Goal: Information Seeking & Learning: Check status

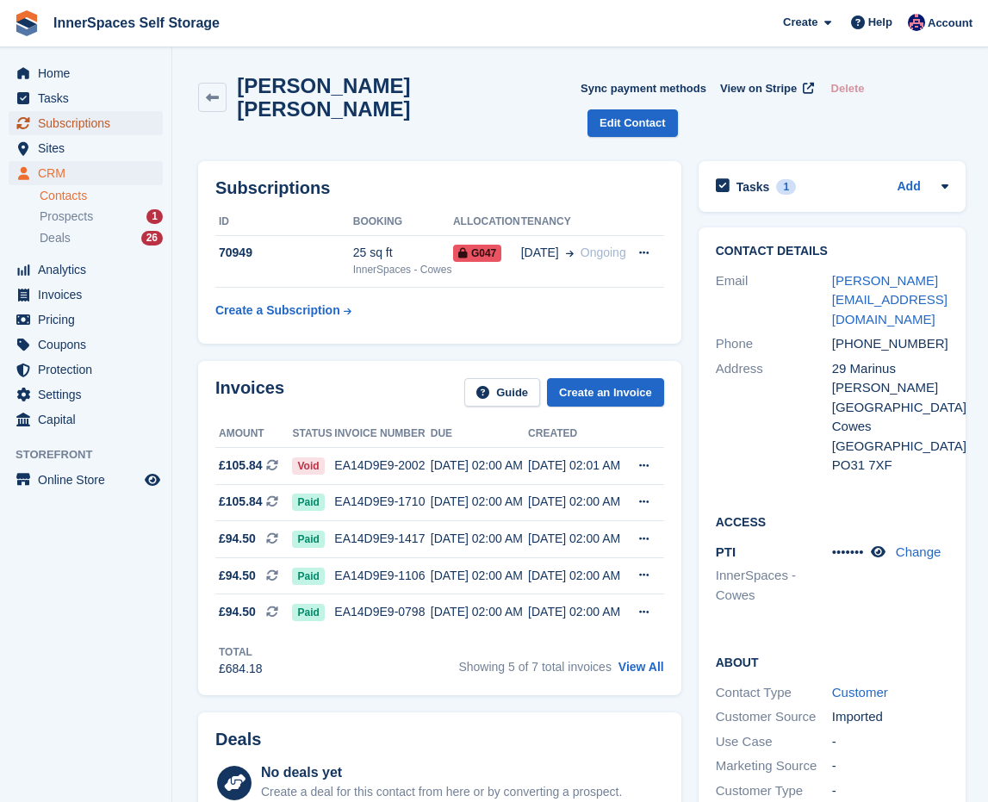
click at [72, 115] on span "Subscriptions" at bounding box center [89, 123] width 103 height 24
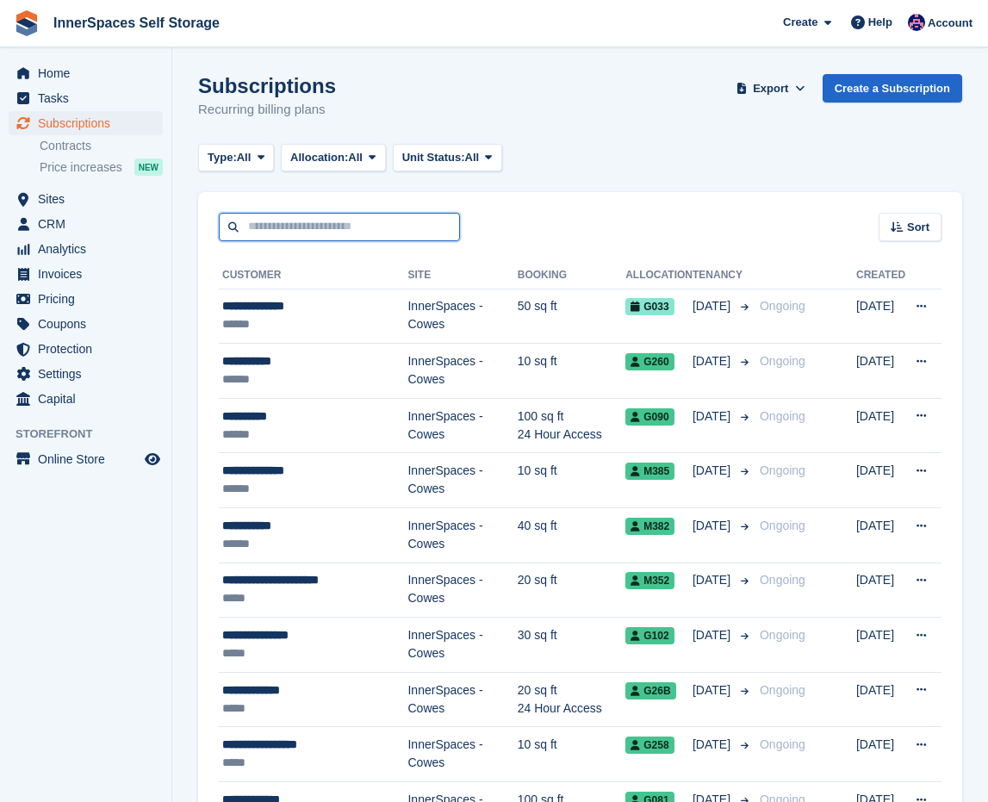
click at [243, 228] on input "text" at bounding box center [339, 227] width 241 height 28
paste input "*****"
type input "*****"
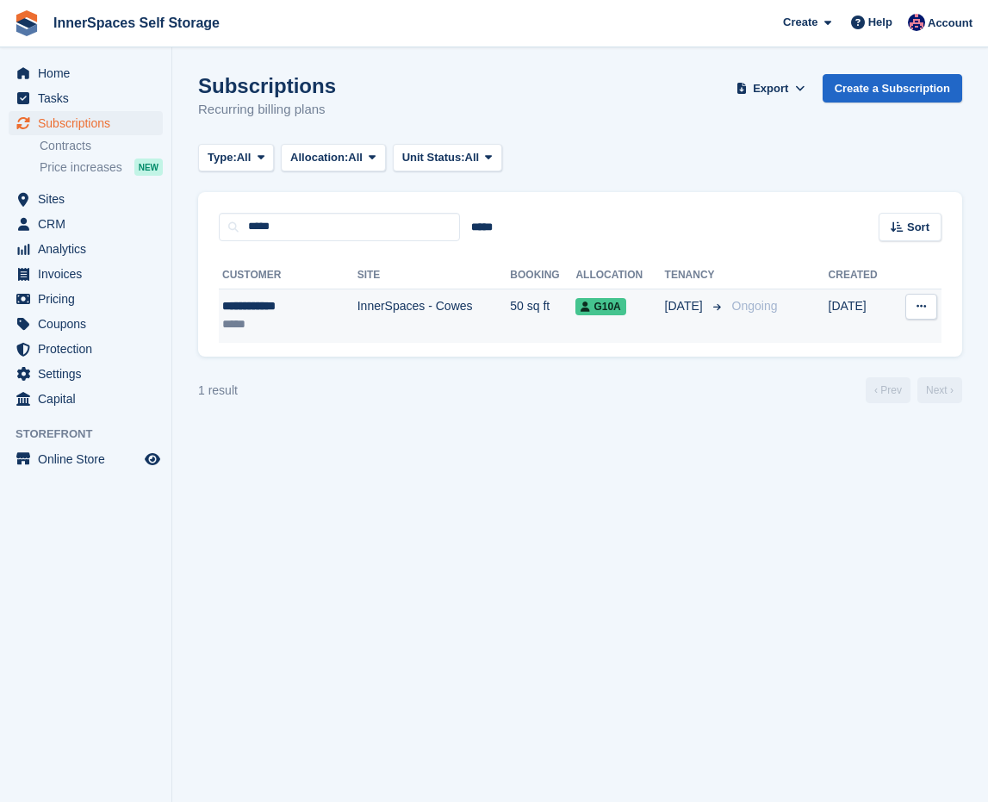
click at [279, 315] on div "*****" at bounding box center [272, 324] width 101 height 18
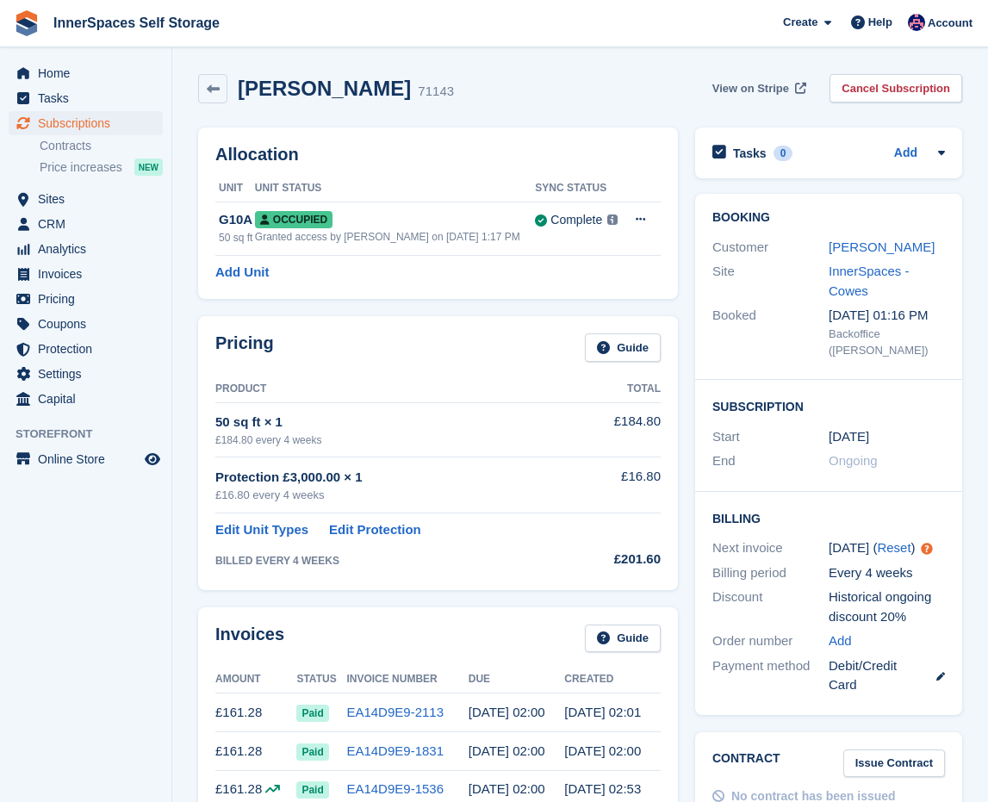
click at [768, 93] on span "View on Stripe" at bounding box center [750, 88] width 77 height 17
click at [867, 242] on link "Martin Ivory" at bounding box center [882, 246] width 106 height 15
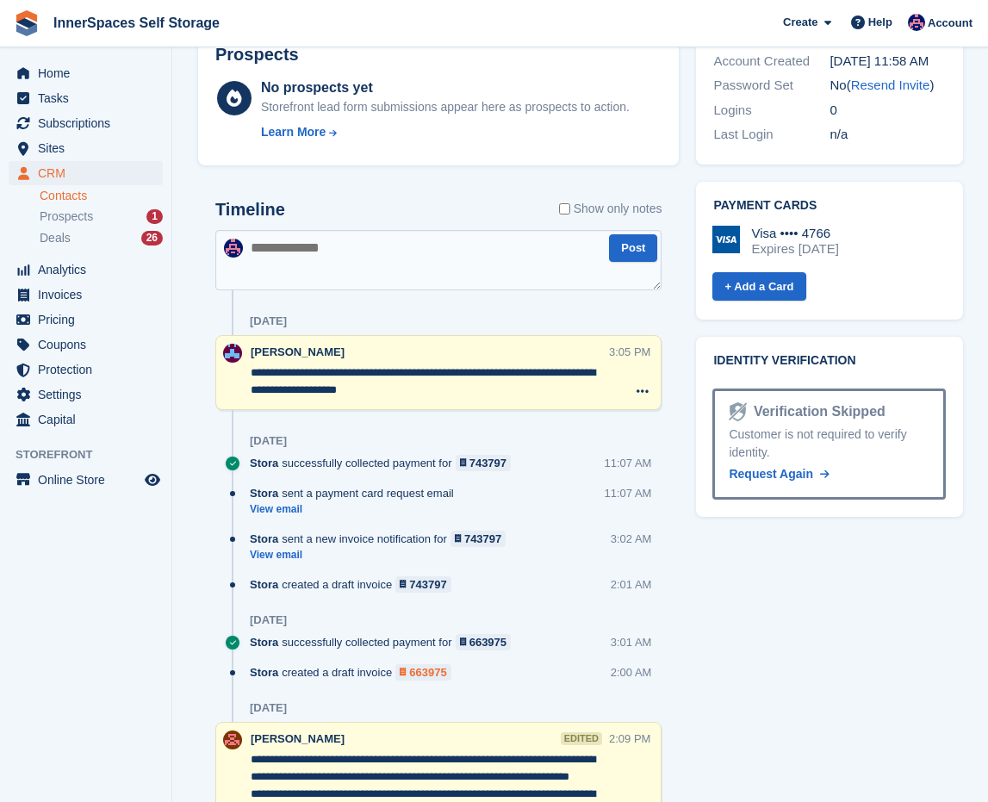
scroll to position [1175, 0]
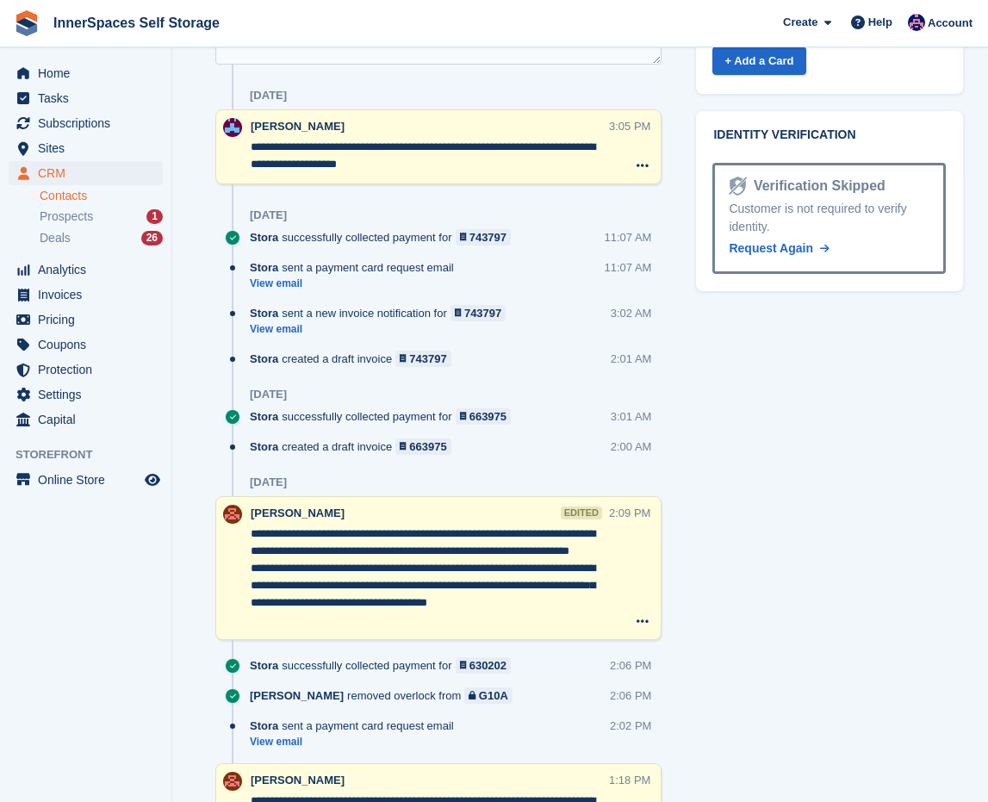
click at [318, 65] on textarea at bounding box center [438, 34] width 446 height 60
type textarea "**********"
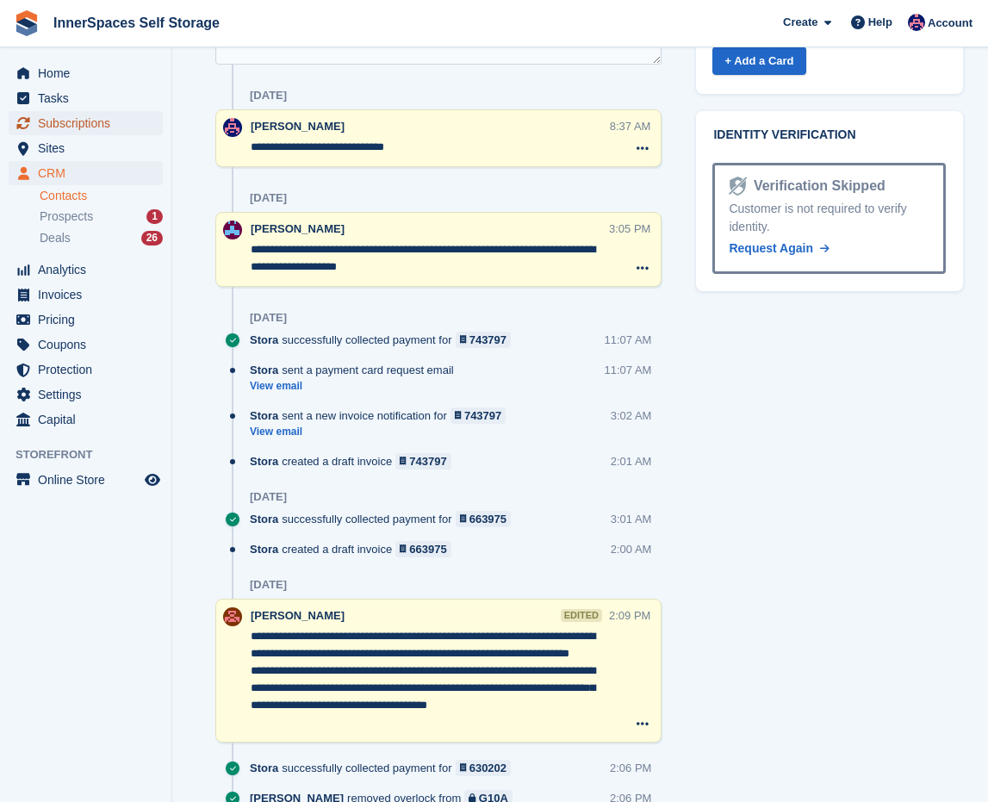
click at [70, 131] on span "Subscriptions" at bounding box center [89, 123] width 103 height 24
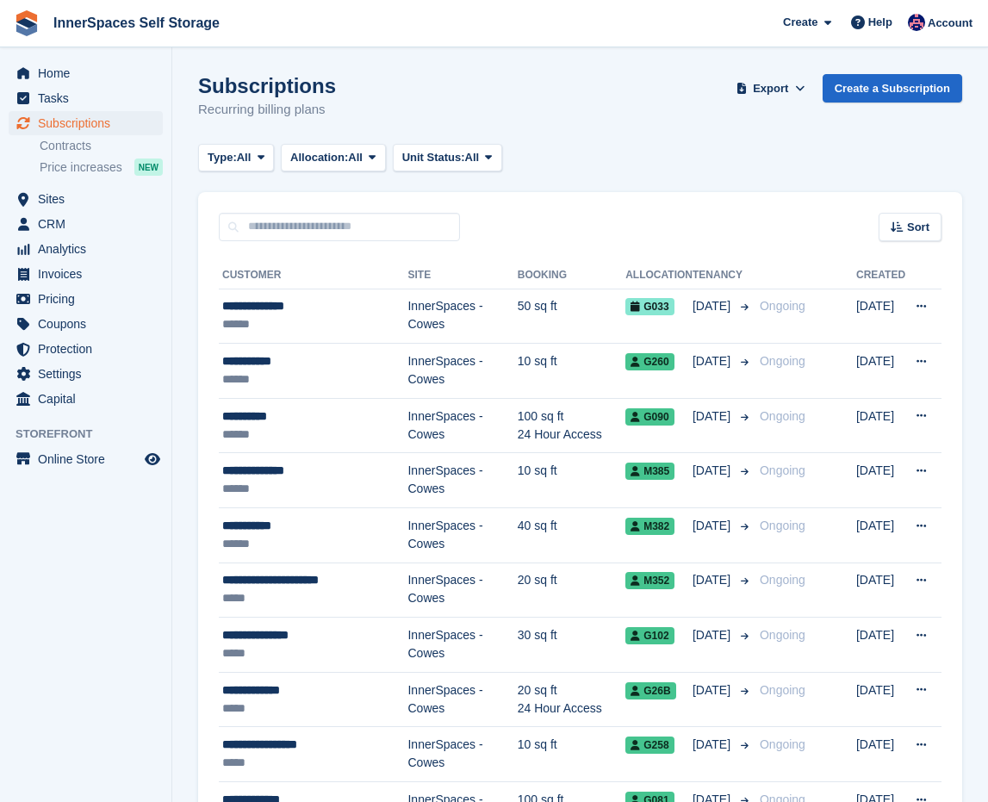
click at [294, 210] on div "Sort Sort by Customer name Date created Move in date Move out date Created (old…" at bounding box center [580, 216] width 764 height 49
drag, startPoint x: 301, startPoint y: 249, endPoint x: 330, endPoint y: 199, distance: 57.9
drag, startPoint x: 281, startPoint y: 246, endPoint x: 295, endPoint y: 237, distance: 16.7
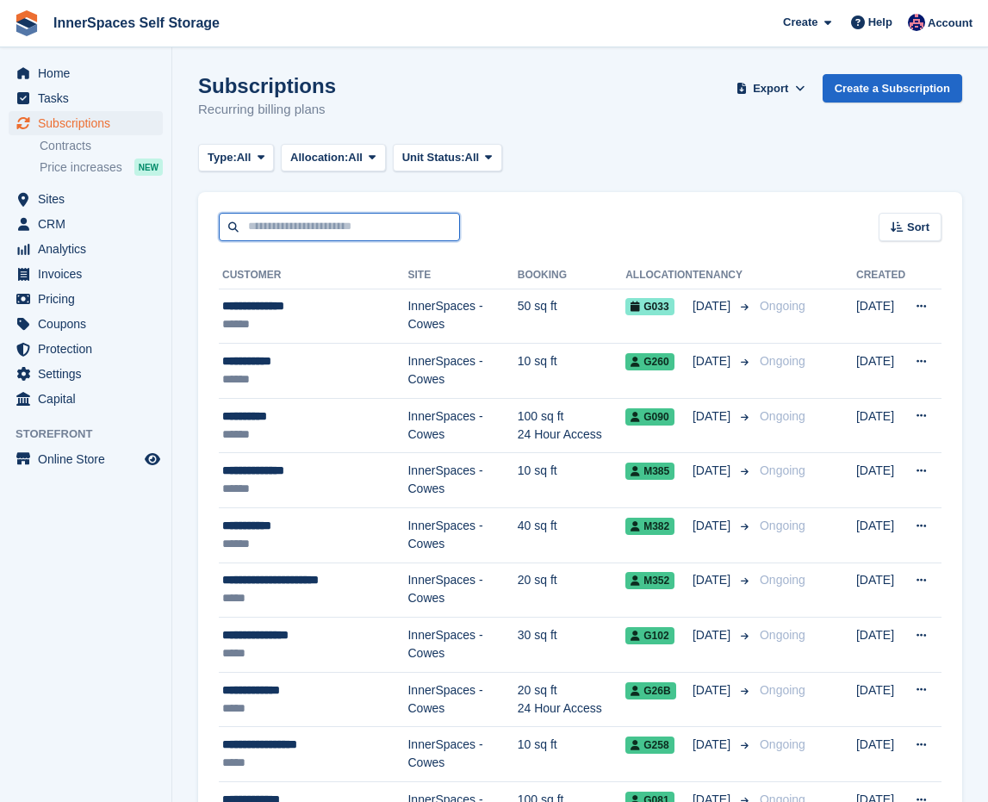
click at [295, 236] on input "text" at bounding box center [339, 227] width 241 height 28
paste input "*****"
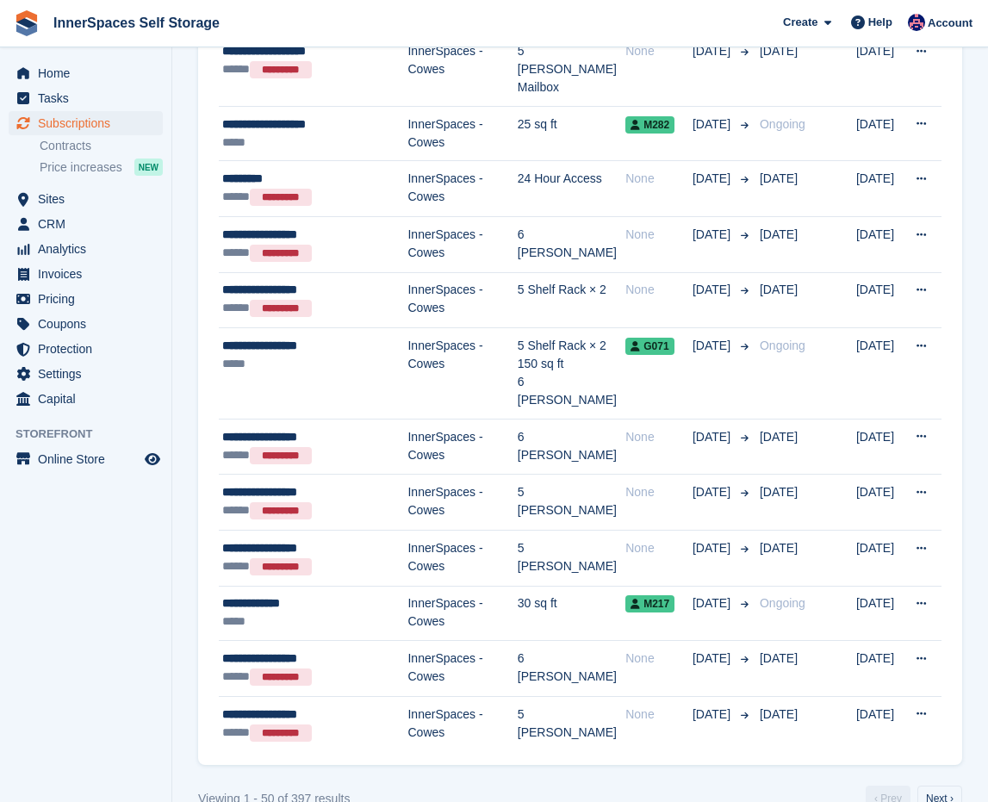
scroll to position [173, 0]
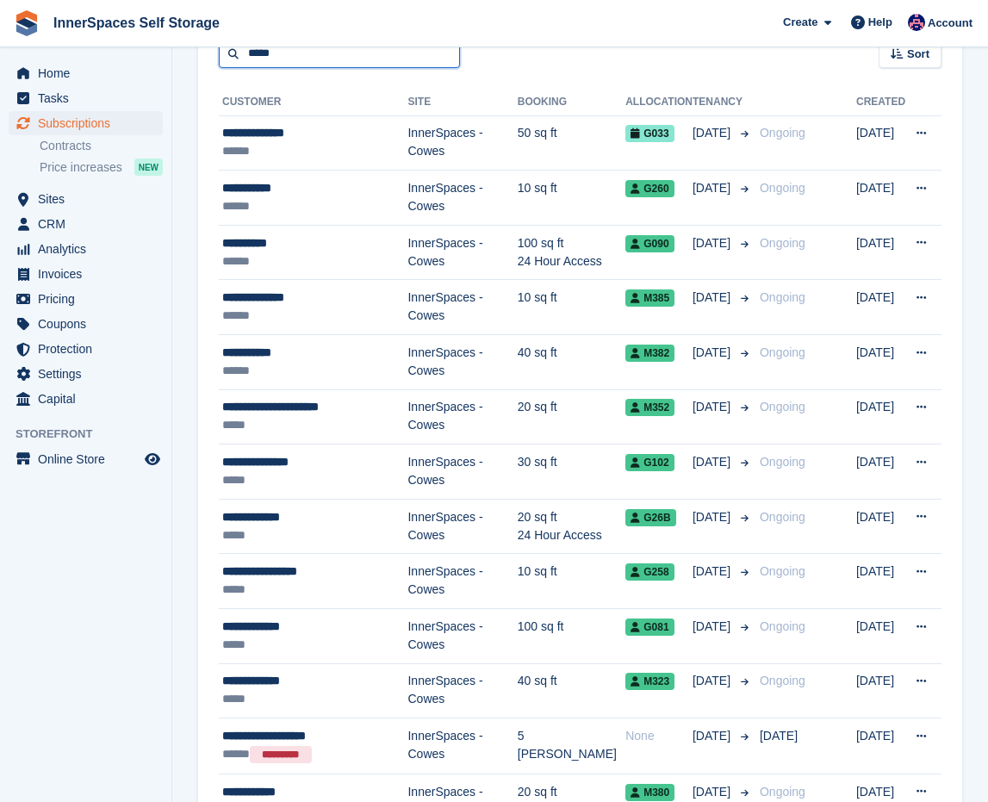
type input "*****"
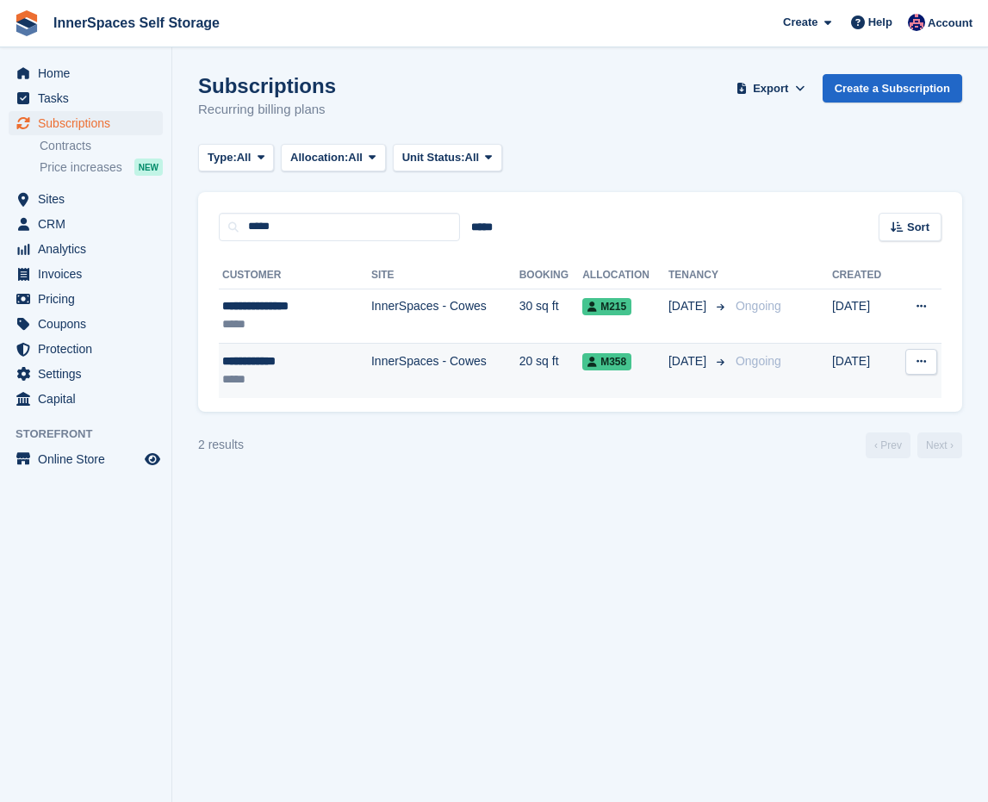
click at [395, 365] on td "InnerSpaces - Cowes" at bounding box center [445, 371] width 148 height 54
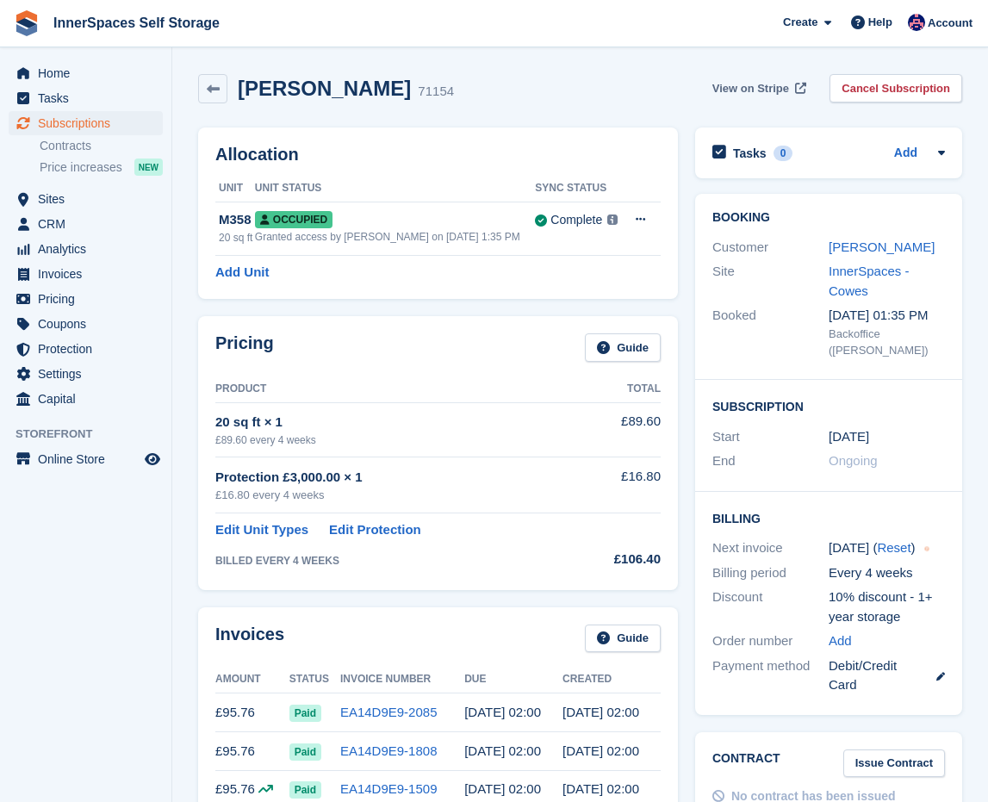
click at [763, 88] on span "View on Stripe" at bounding box center [750, 88] width 77 height 17
click at [862, 252] on link "Stuart Ellis" at bounding box center [882, 246] width 106 height 15
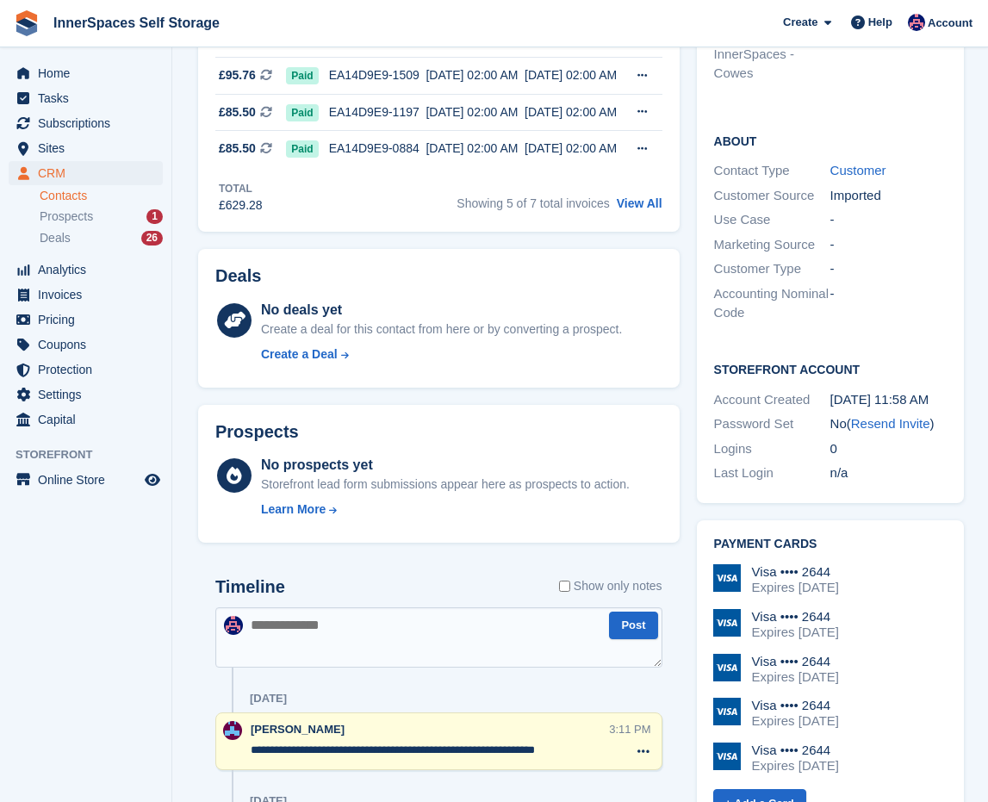
scroll to position [589, 0]
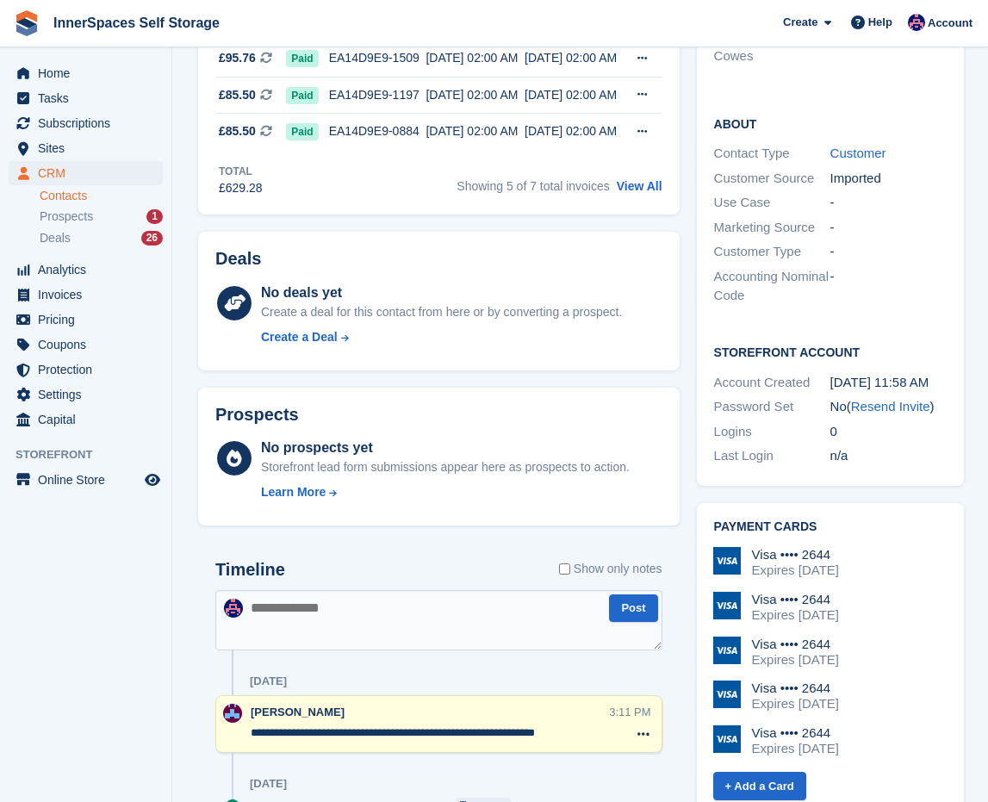
click at [318, 650] on textarea at bounding box center [438, 620] width 447 height 60
type textarea "**********"
click at [626, 623] on button "Post" at bounding box center [633, 608] width 48 height 28
click at [59, 68] on span "Home" at bounding box center [89, 73] width 103 height 24
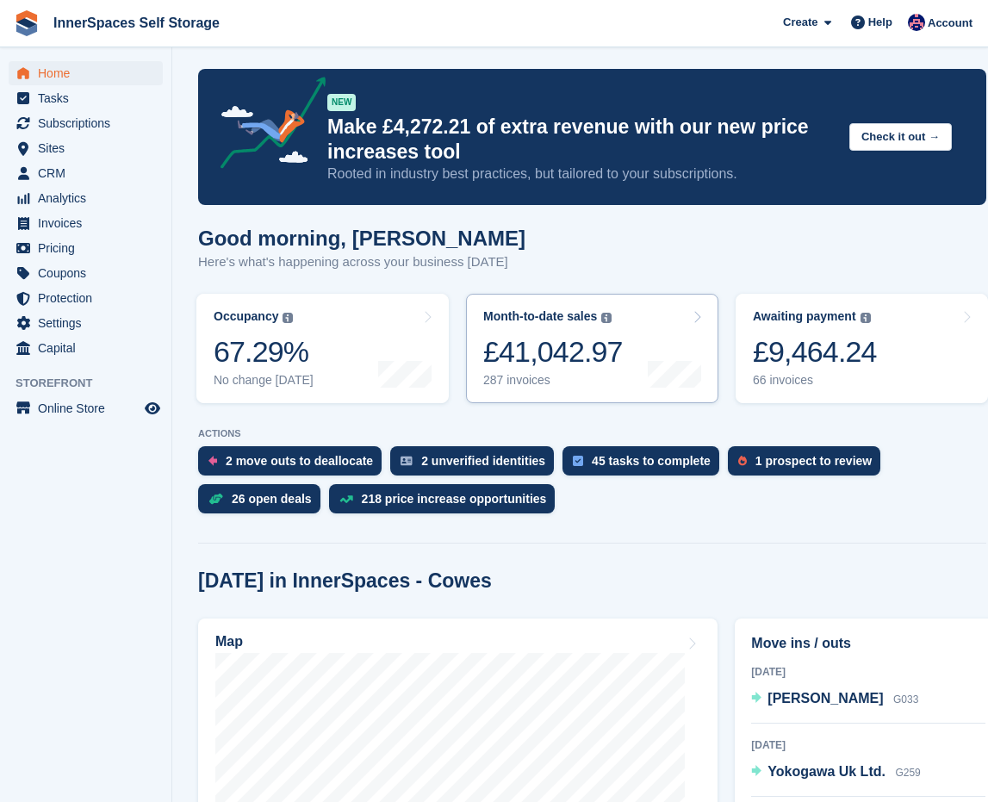
scroll to position [11, 0]
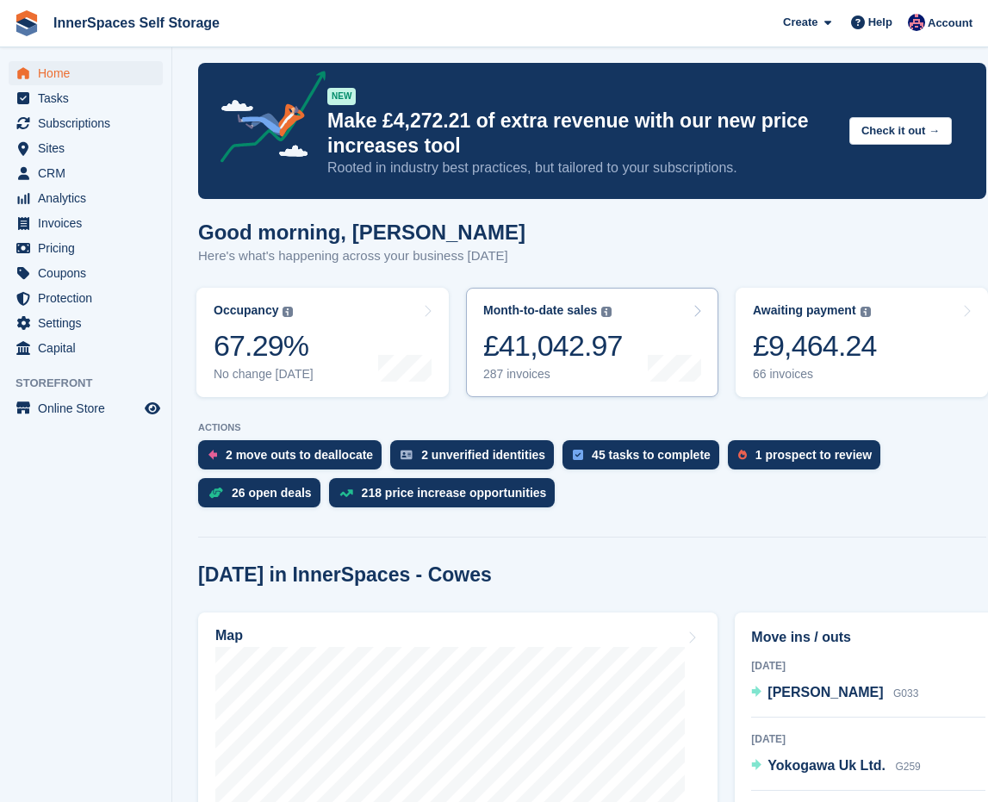
click at [612, 317] on div "Month-to-date sales The sum of all finalised invoices generated this month to d…" at bounding box center [547, 310] width 128 height 15
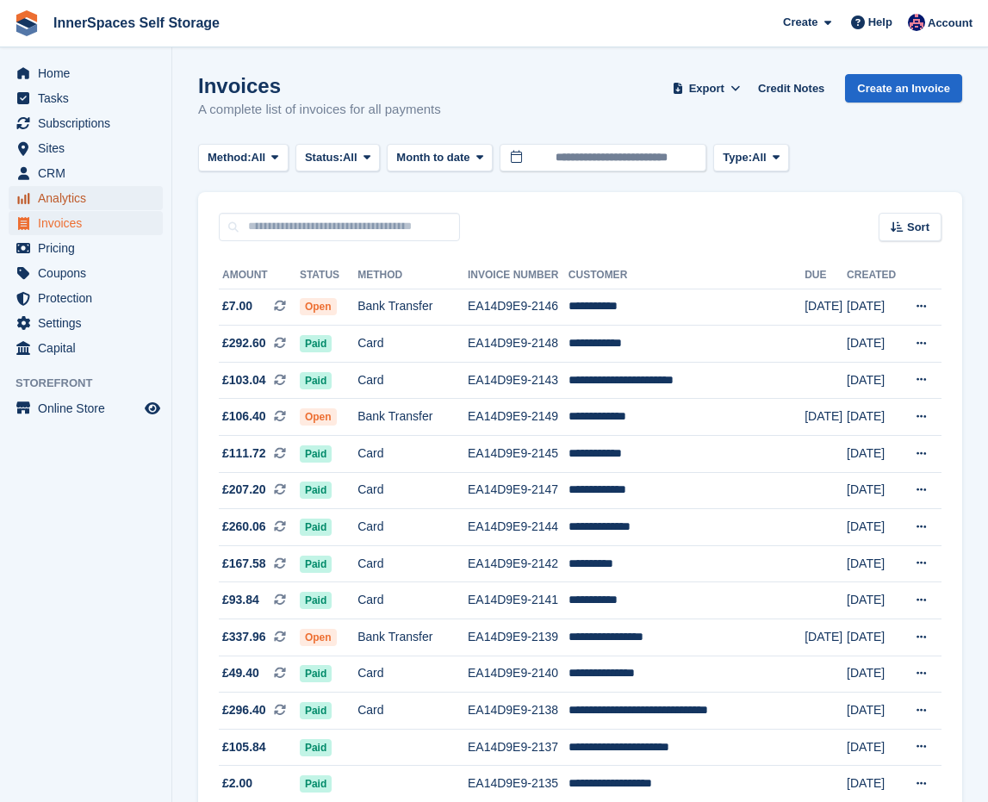
click at [74, 192] on span "Analytics" at bounding box center [89, 198] width 103 height 24
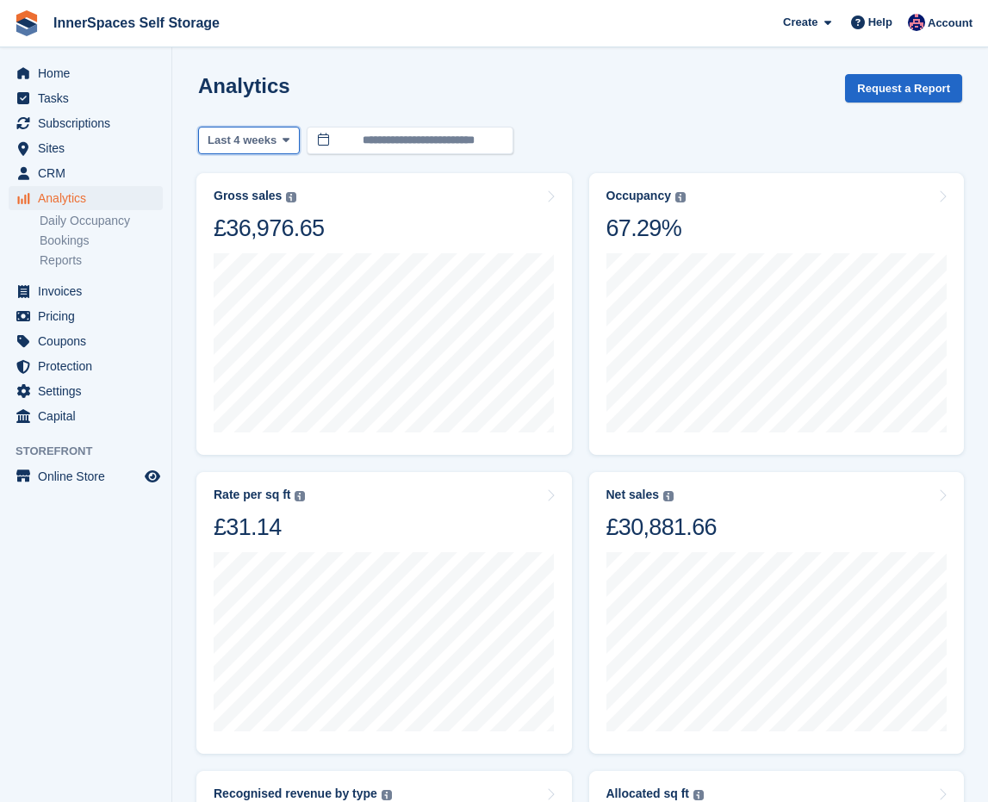
click at [225, 142] on span "Last 4 weeks" at bounding box center [242, 140] width 69 height 17
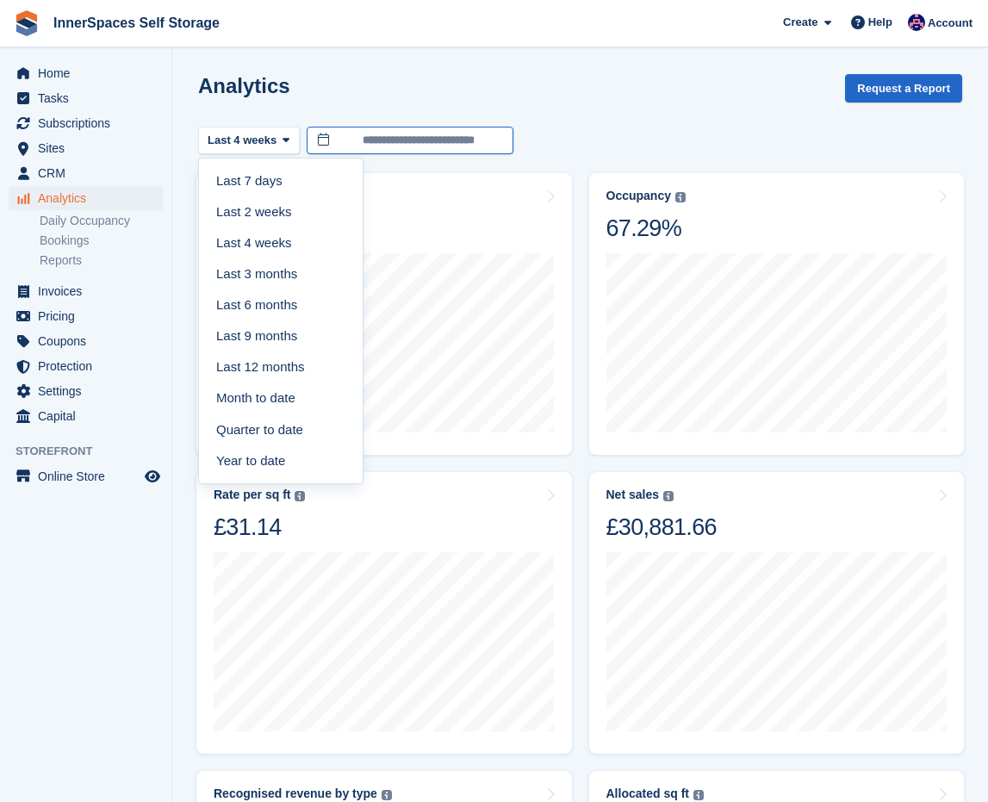
click at [370, 129] on input "**********" at bounding box center [410, 141] width 207 height 28
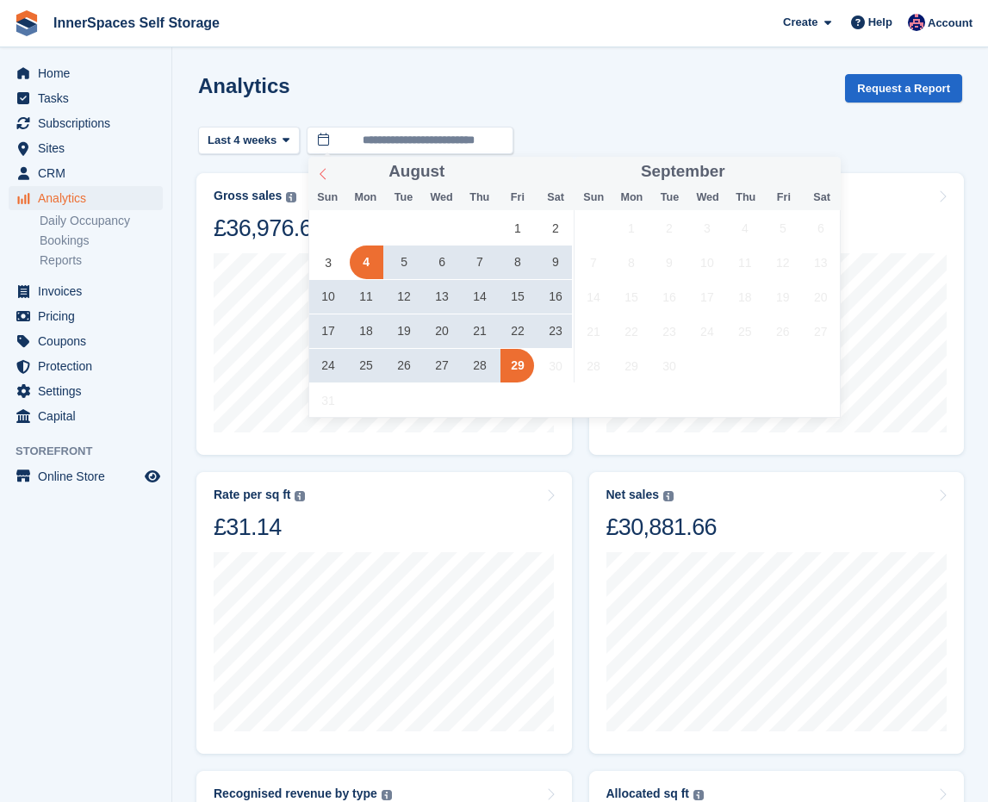
click at [325, 168] on icon at bounding box center [323, 174] width 12 height 12
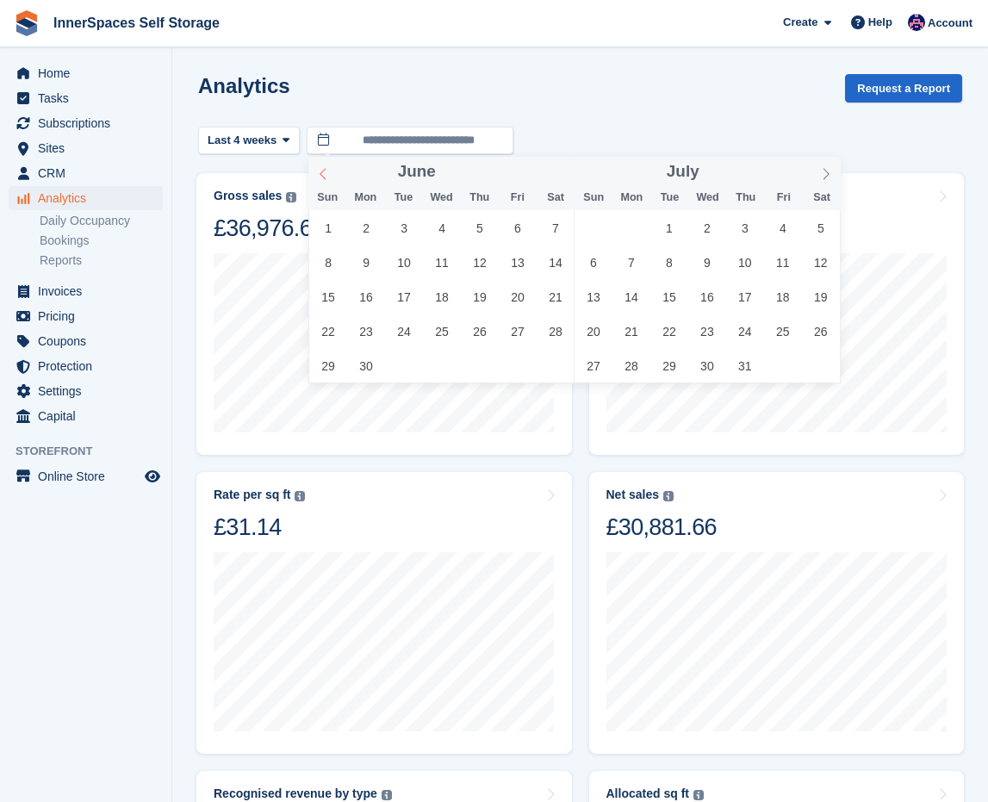
click at [325, 168] on icon at bounding box center [323, 174] width 12 height 12
click at [324, 182] on span at bounding box center [322, 171] width 29 height 29
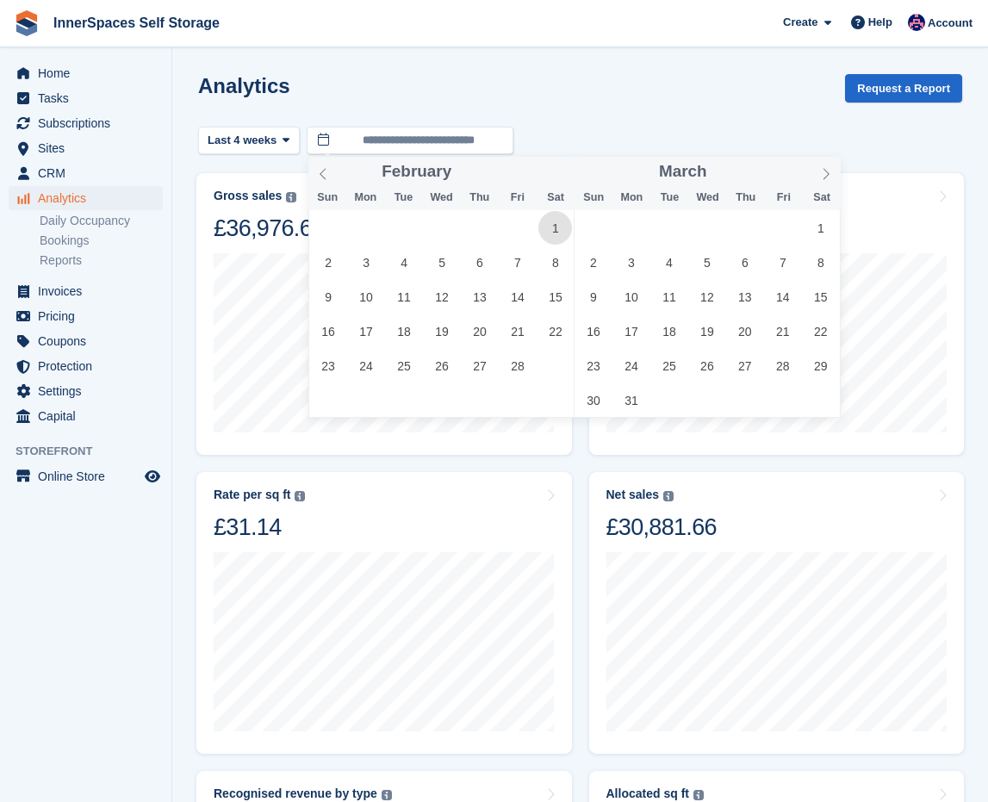
click at [544, 234] on span "1" at bounding box center [555, 228] width 34 height 34
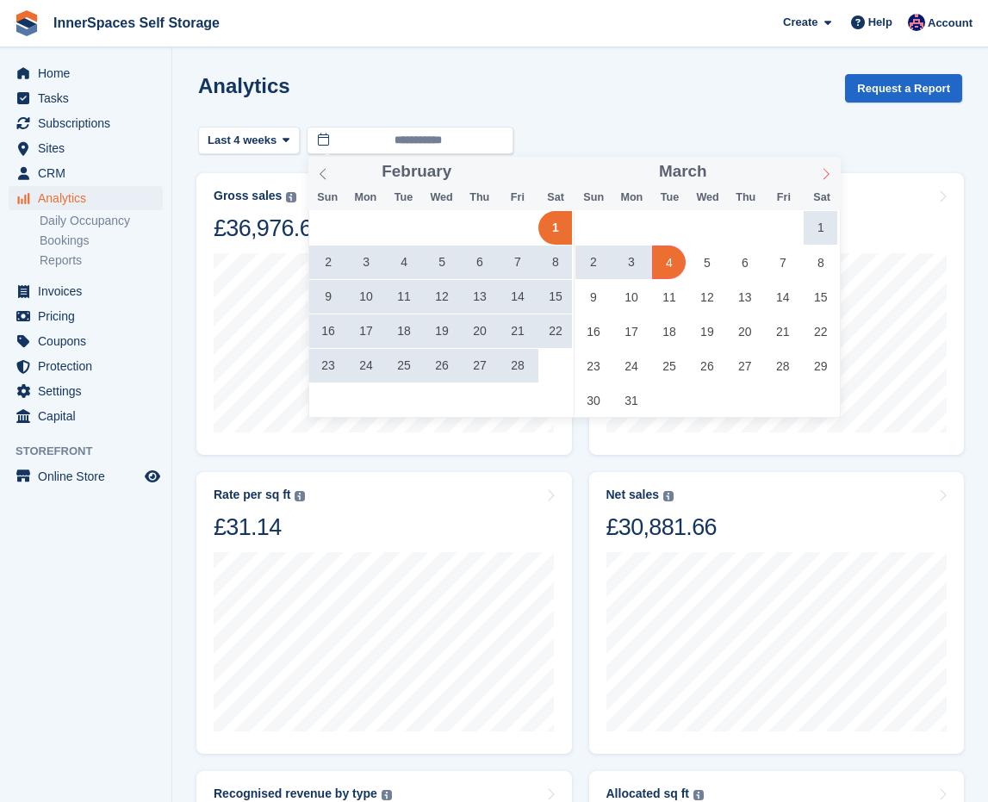
click at [830, 173] on span at bounding box center [826, 171] width 29 height 29
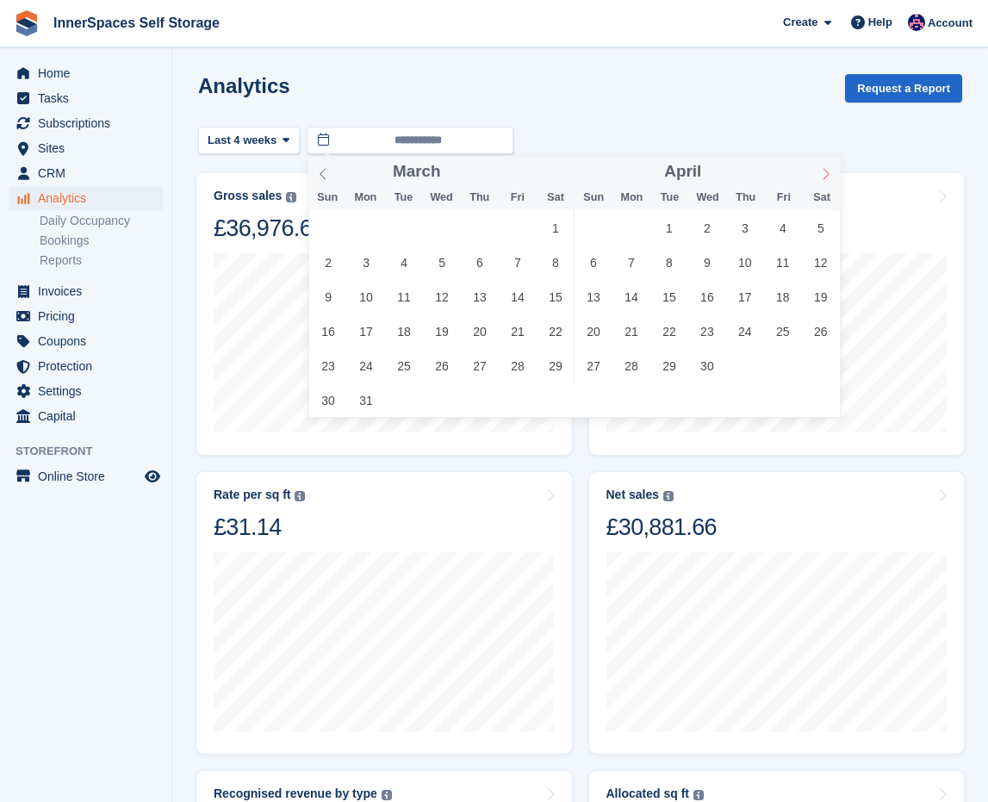
click at [830, 173] on icon at bounding box center [826, 174] width 12 height 12
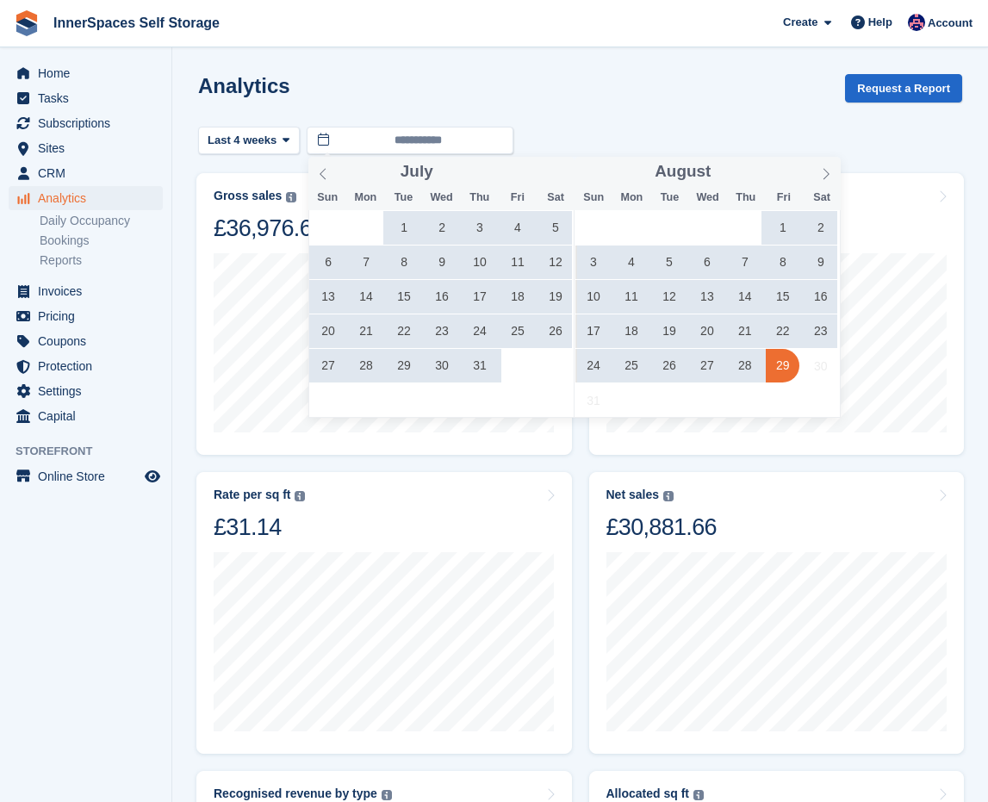
click at [781, 383] on div "27 28 29 30 31 1 2 3 4 5 6 7 8 9 10 11 12 13 14 15 16 17 18 19 20 21 22 23 24 2…" at bounding box center [707, 313] width 265 height 207
click at [781, 371] on span "29" at bounding box center [783, 366] width 34 height 34
type input "**********"
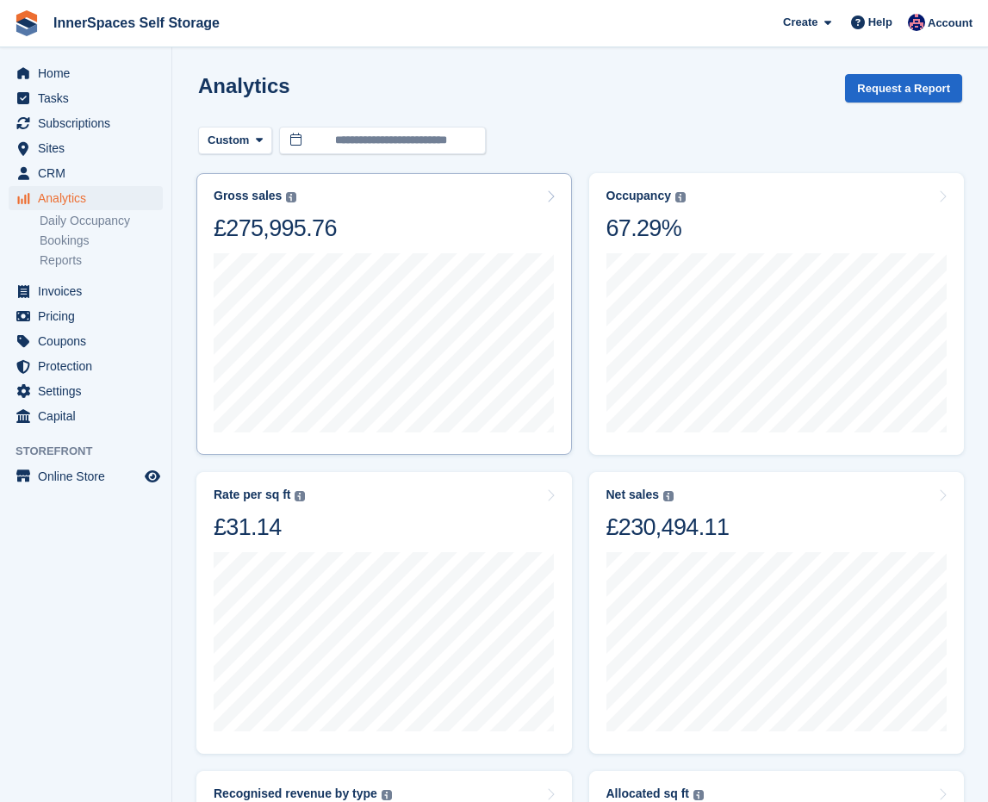
click at [460, 189] on div "Gross sales The sum of all finalised invoices, after discount and including tax…" at bounding box center [384, 216] width 341 height 54
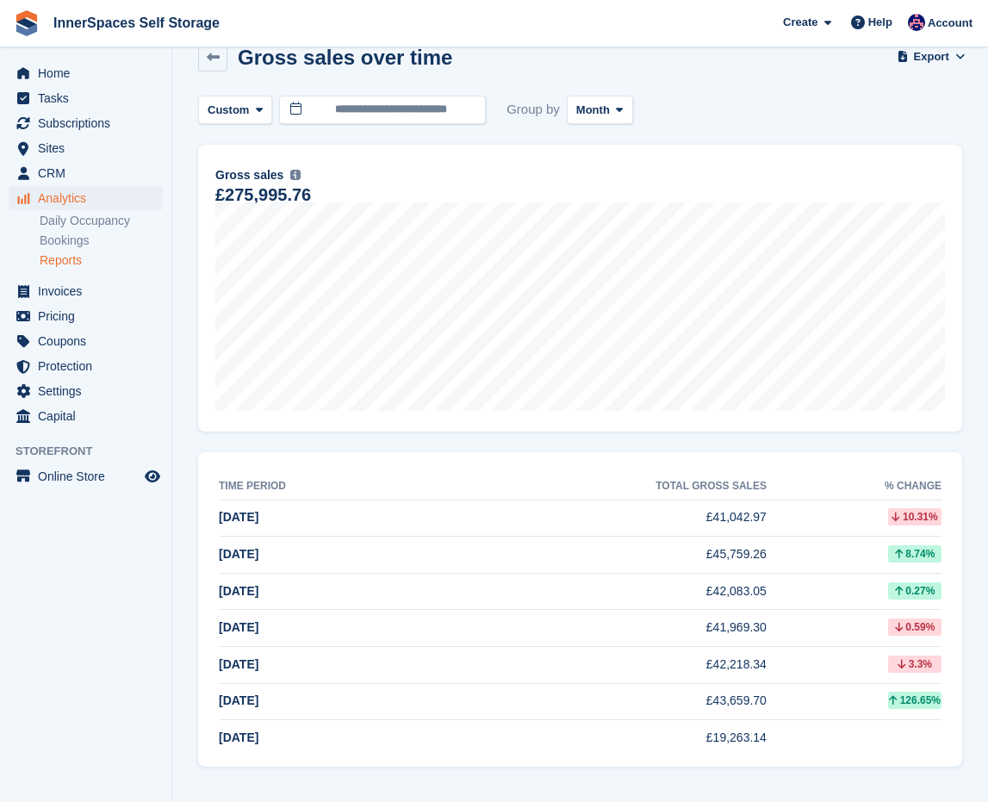
scroll to position [33, 0]
click at [52, 128] on span "Subscriptions" at bounding box center [89, 123] width 103 height 24
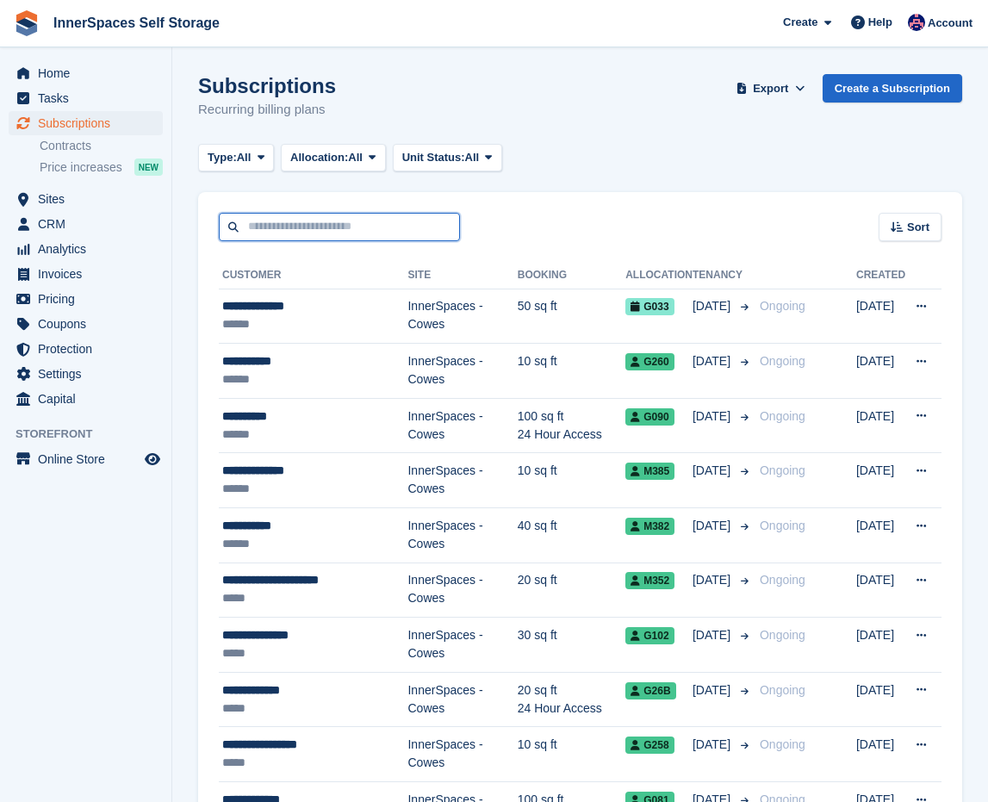
click at [314, 232] on input "text" at bounding box center [339, 227] width 241 height 28
type input "**********"
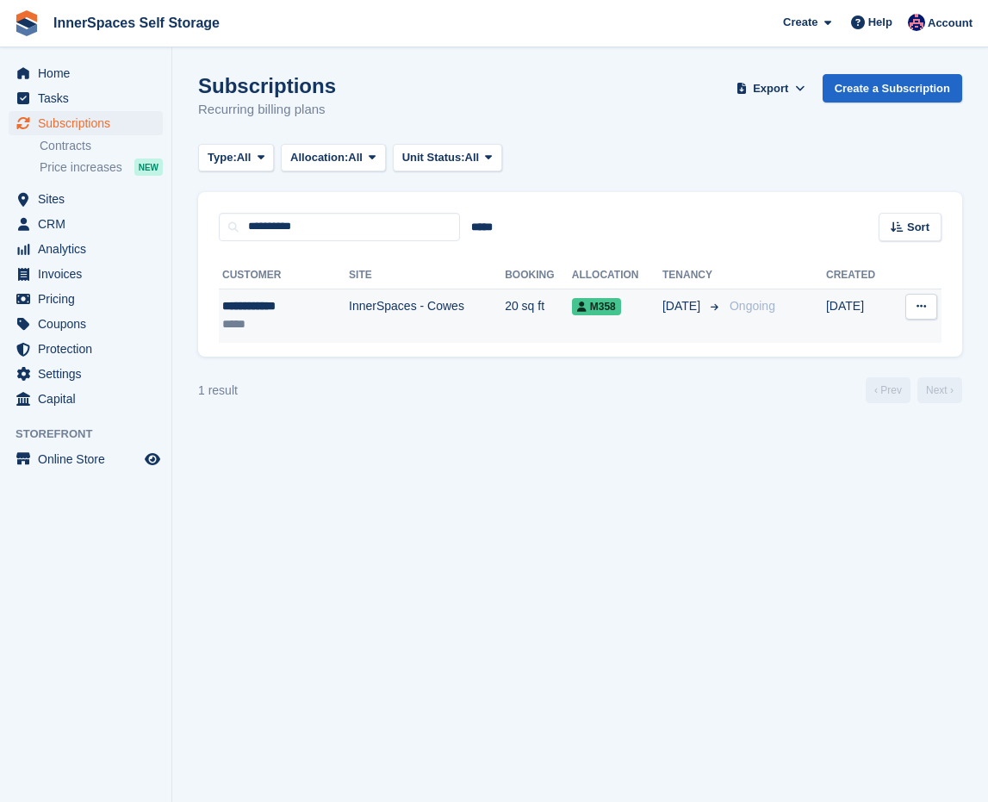
click at [360, 300] on td "InnerSpaces - Cowes" at bounding box center [427, 316] width 156 height 54
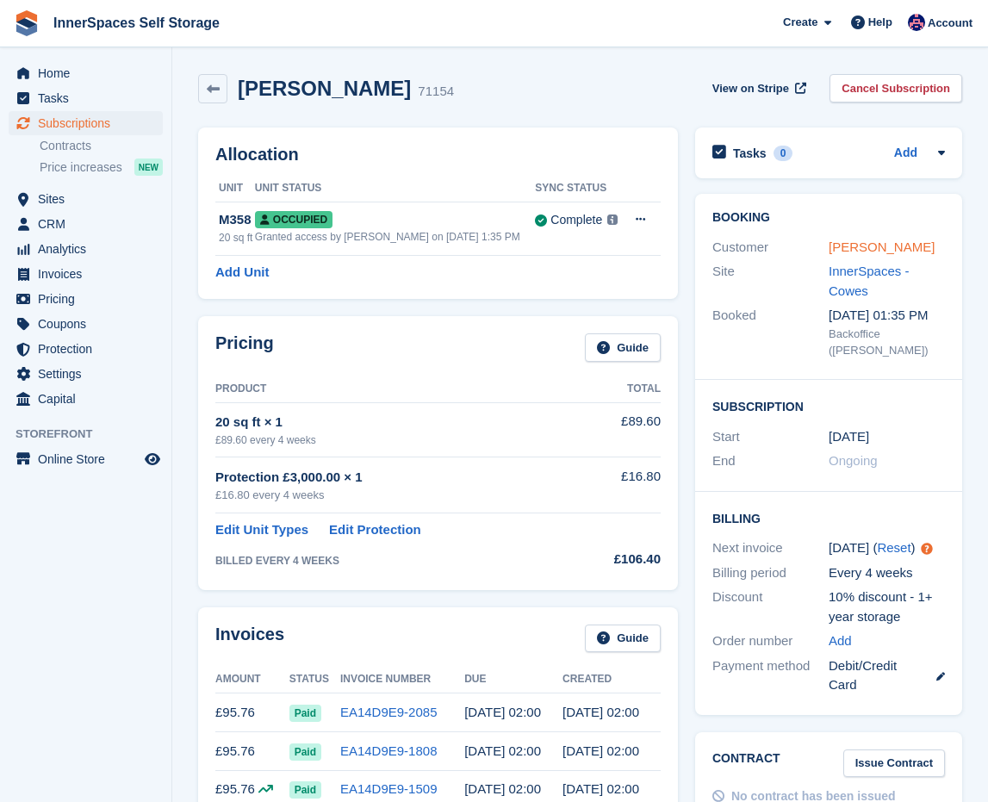
click at [875, 248] on link "[PERSON_NAME]" at bounding box center [882, 246] width 106 height 15
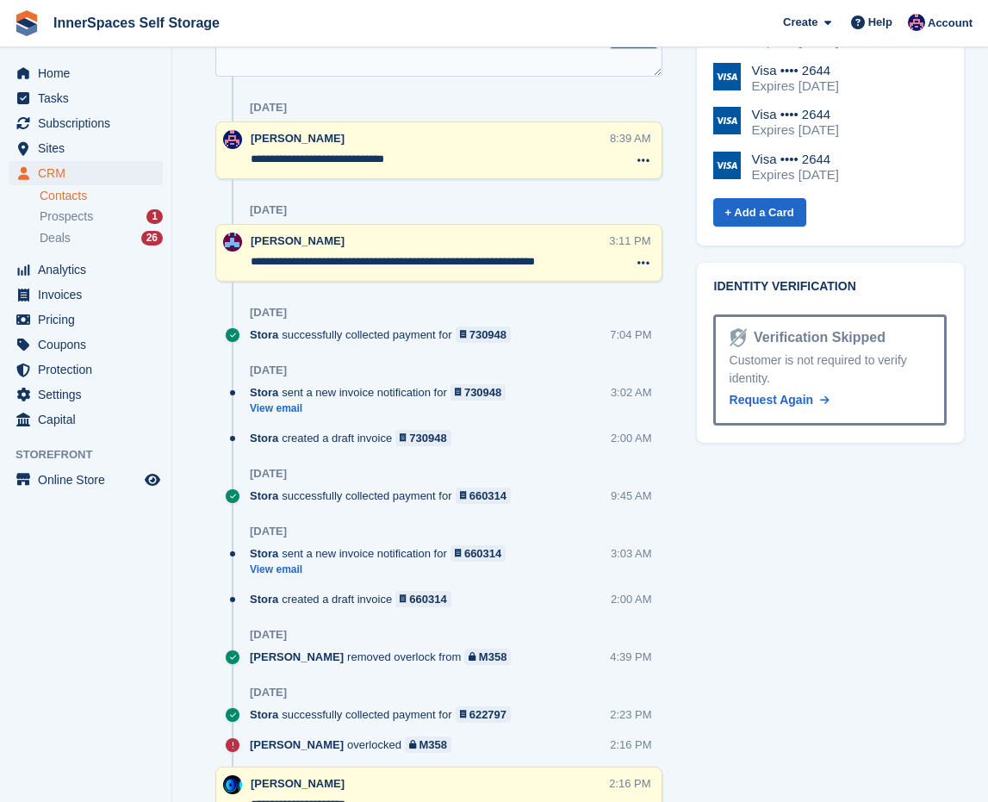
scroll to position [1194, 0]
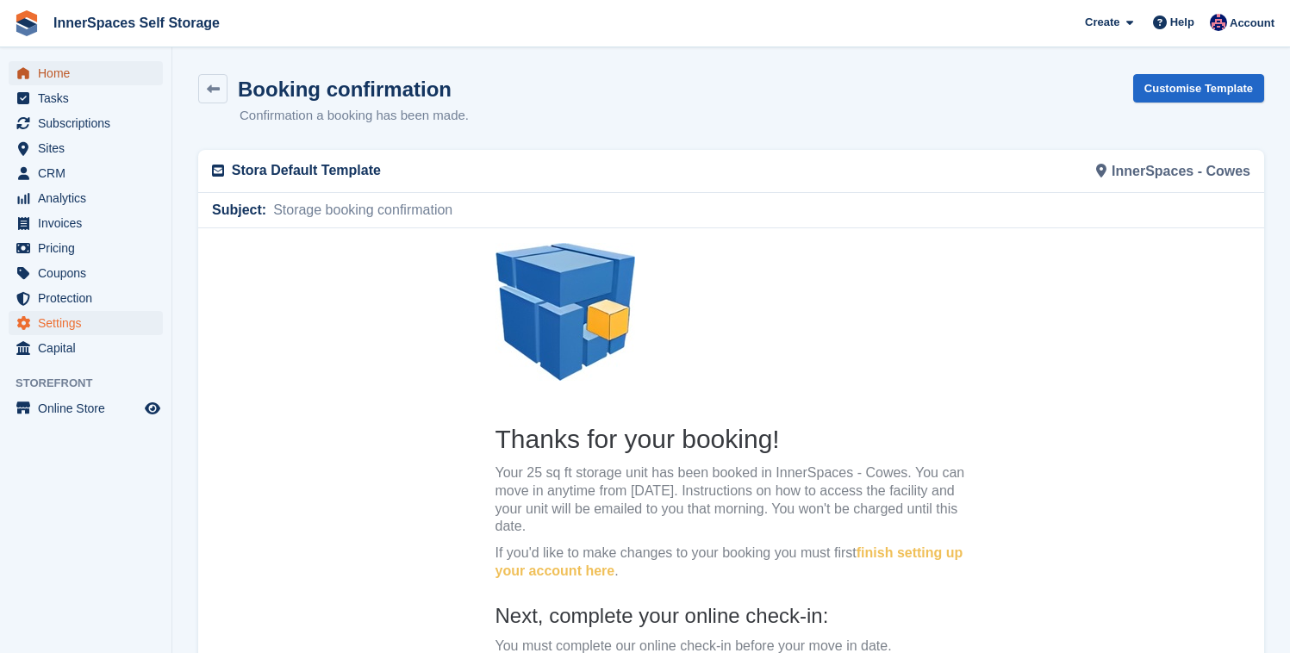
click at [71, 72] on span "Home" at bounding box center [89, 73] width 103 height 24
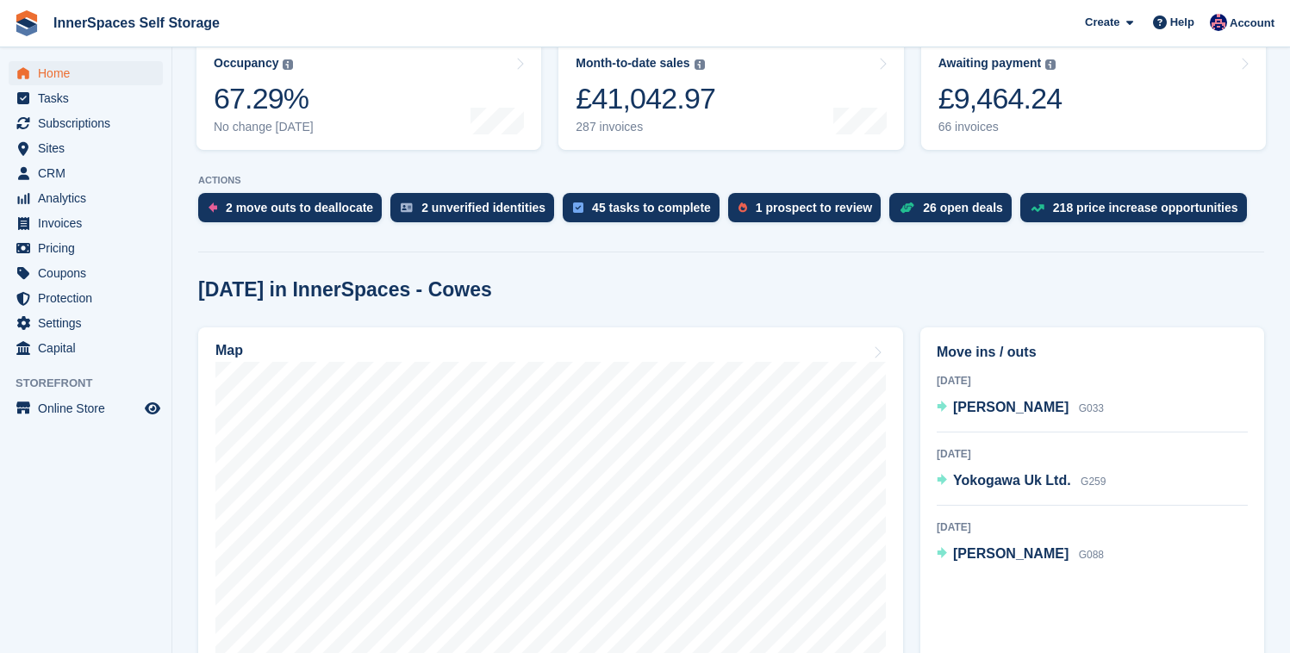
scroll to position [513, 0]
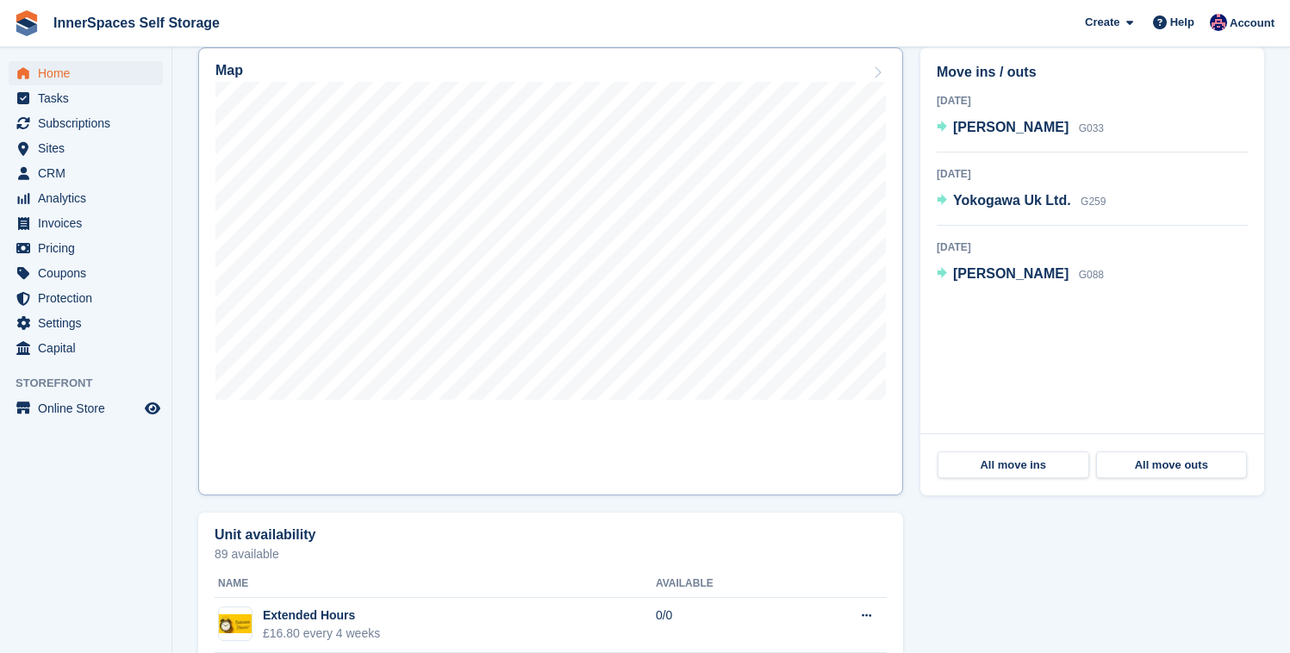
click at [336, 94] on link "Map" at bounding box center [550, 271] width 705 height 448
